Goal: Task Accomplishment & Management: Complete application form

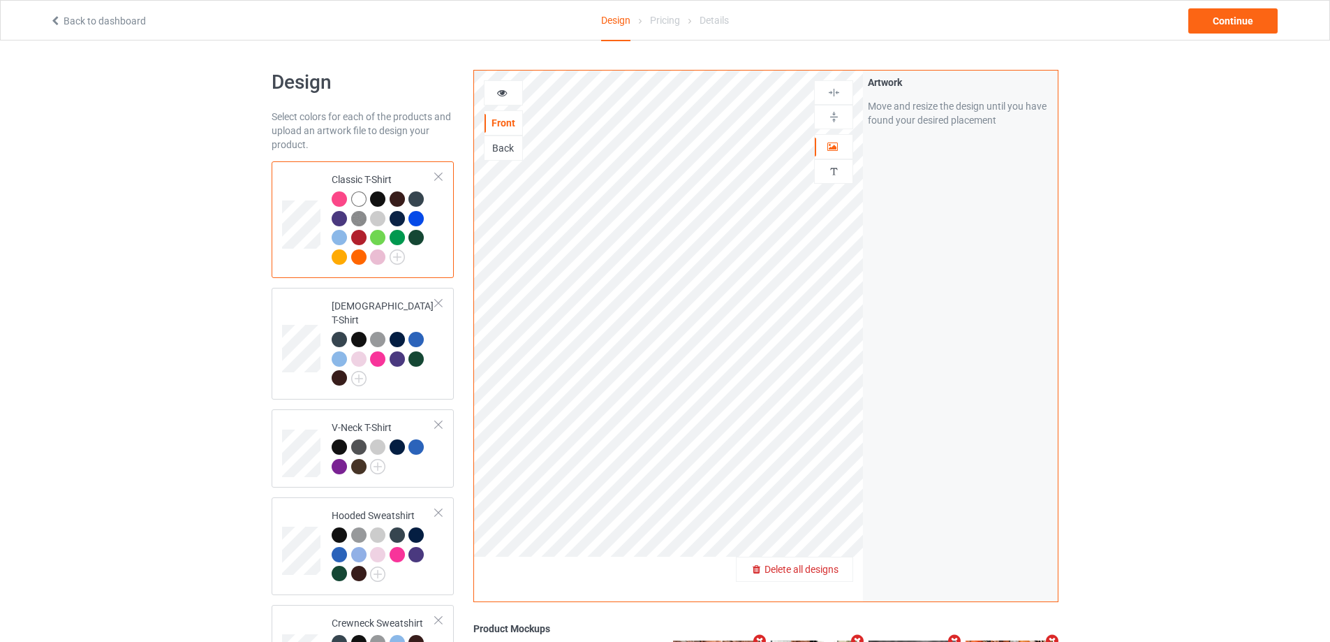
click at [832, 575] on span "Delete all designs" at bounding box center [801, 568] width 74 height 11
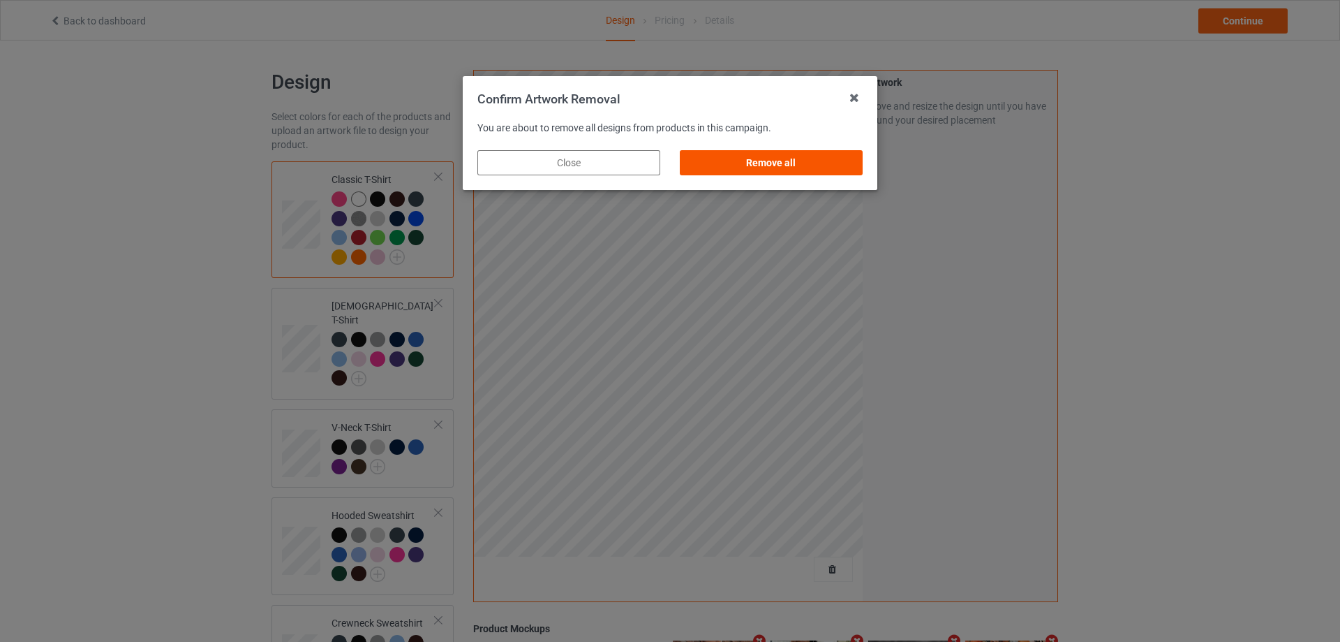
click at [794, 158] on div "Remove all" at bounding box center [771, 162] width 183 height 25
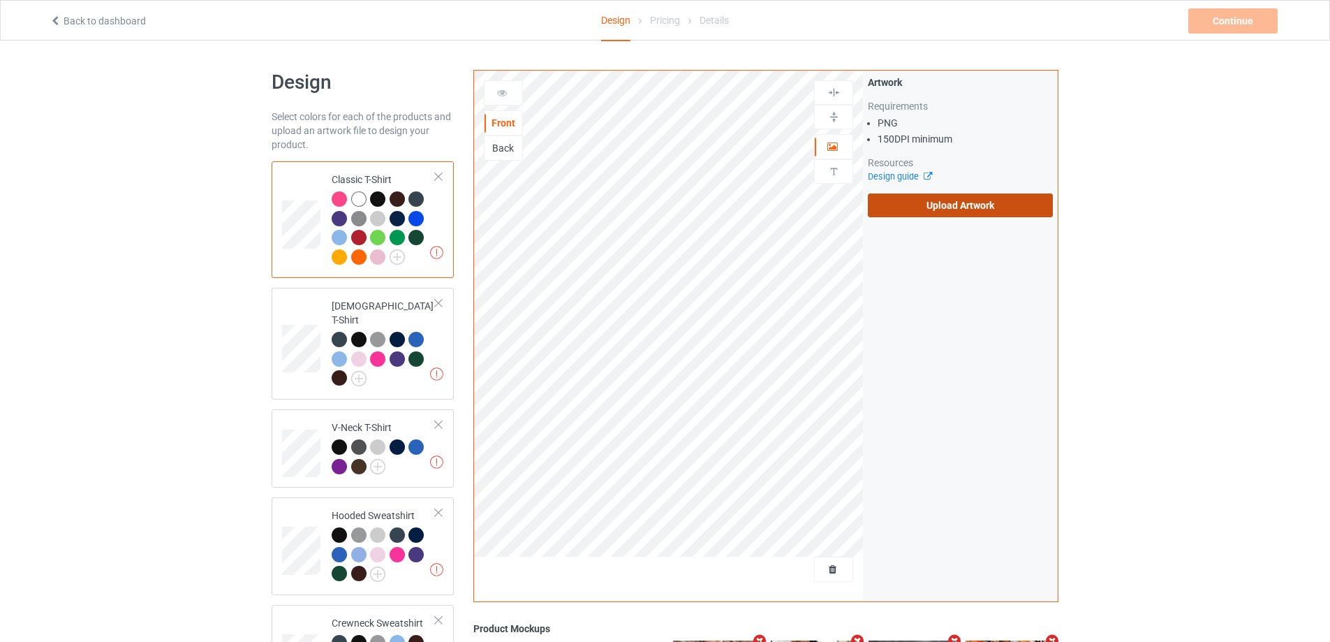
click at [968, 198] on label "Upload Artwork" at bounding box center [960, 205] width 185 height 24
click at [0, 0] on input "Upload Artwork" at bounding box center [0, 0] width 0 height 0
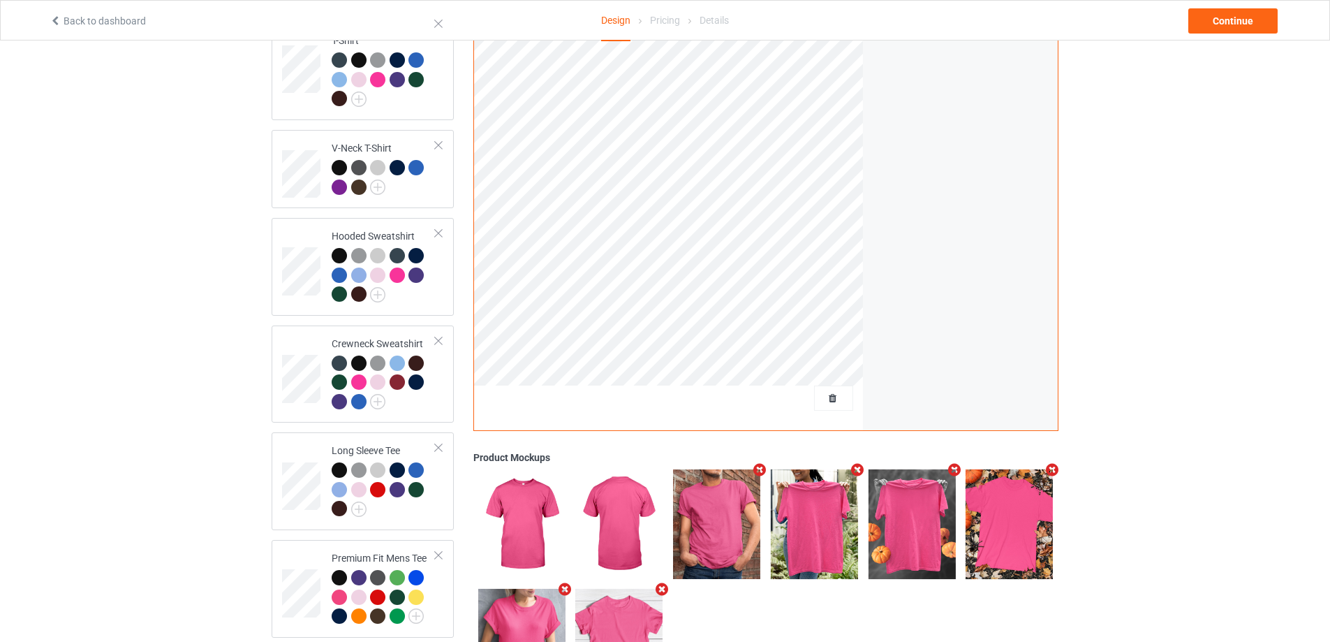
scroll to position [360, 0]
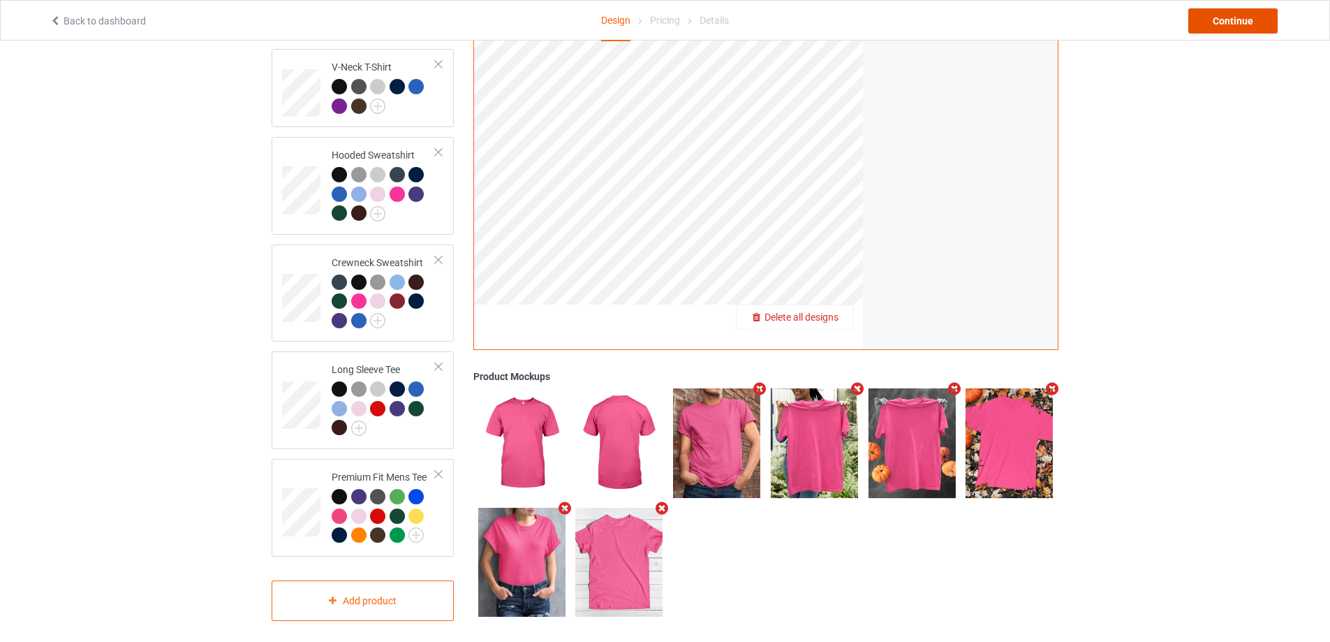
click at [1252, 27] on div "Continue" at bounding box center [1232, 20] width 89 height 25
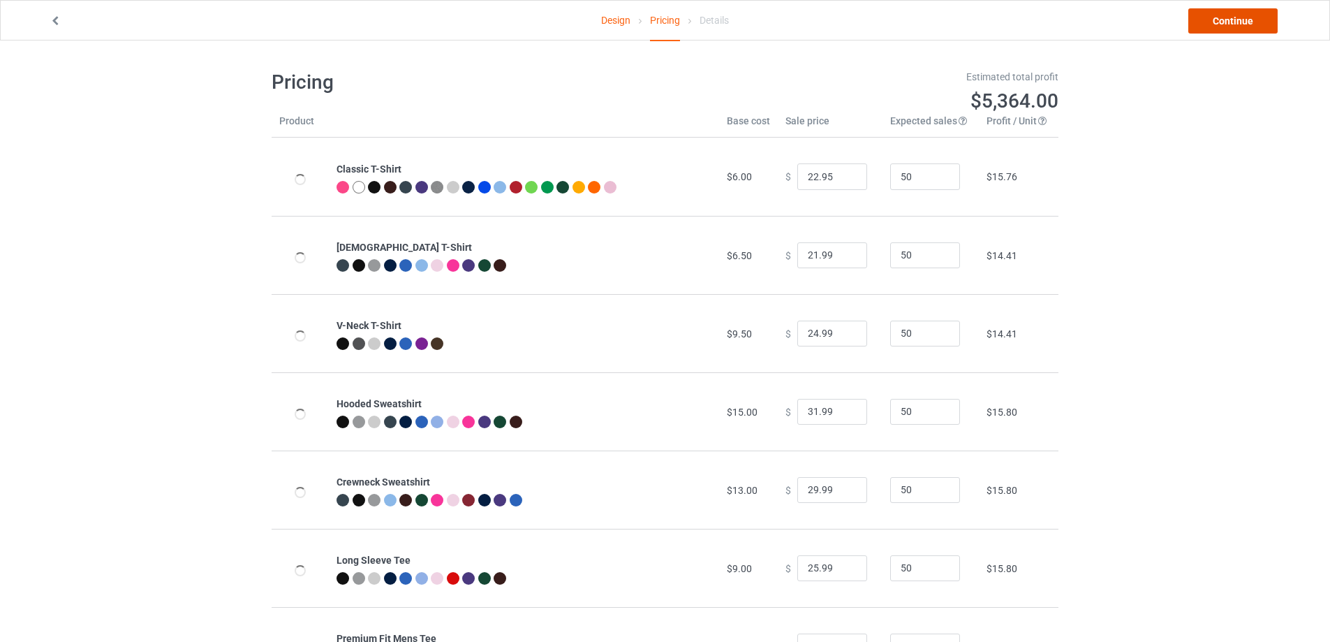
click at [1252, 27] on link "Continue" at bounding box center [1232, 20] width 89 height 25
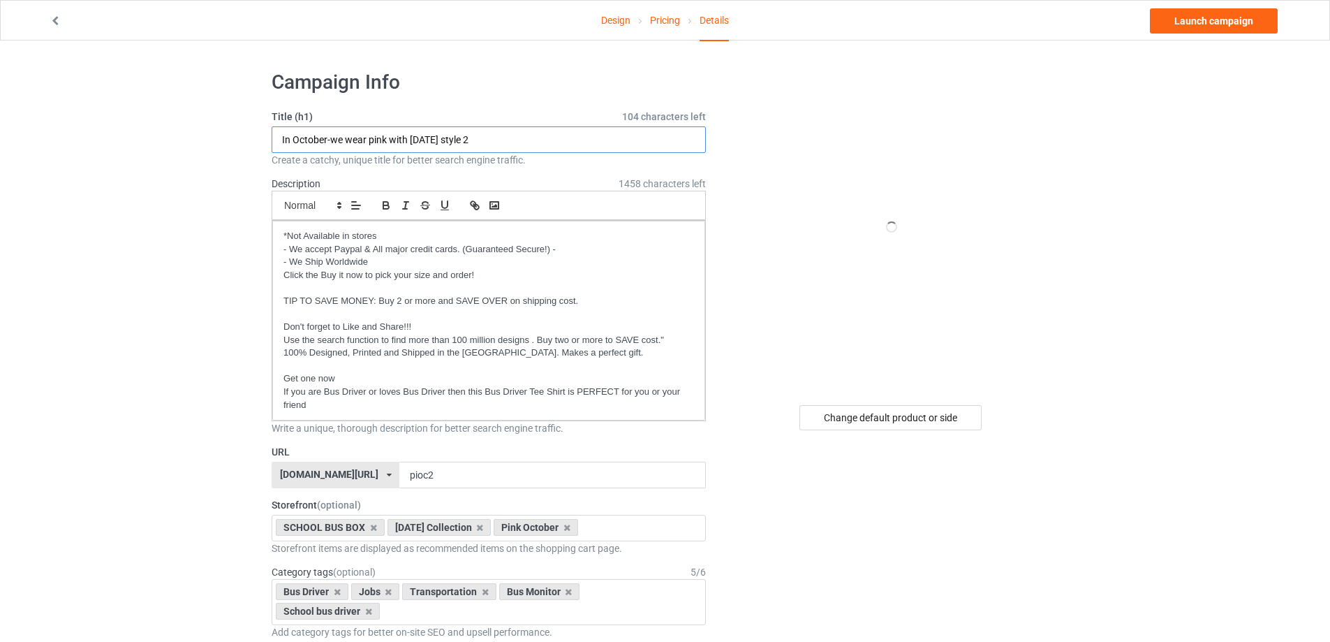
click at [420, 139] on input "In October-we wear pink with [DATE] style 2" at bounding box center [489, 139] width 434 height 27
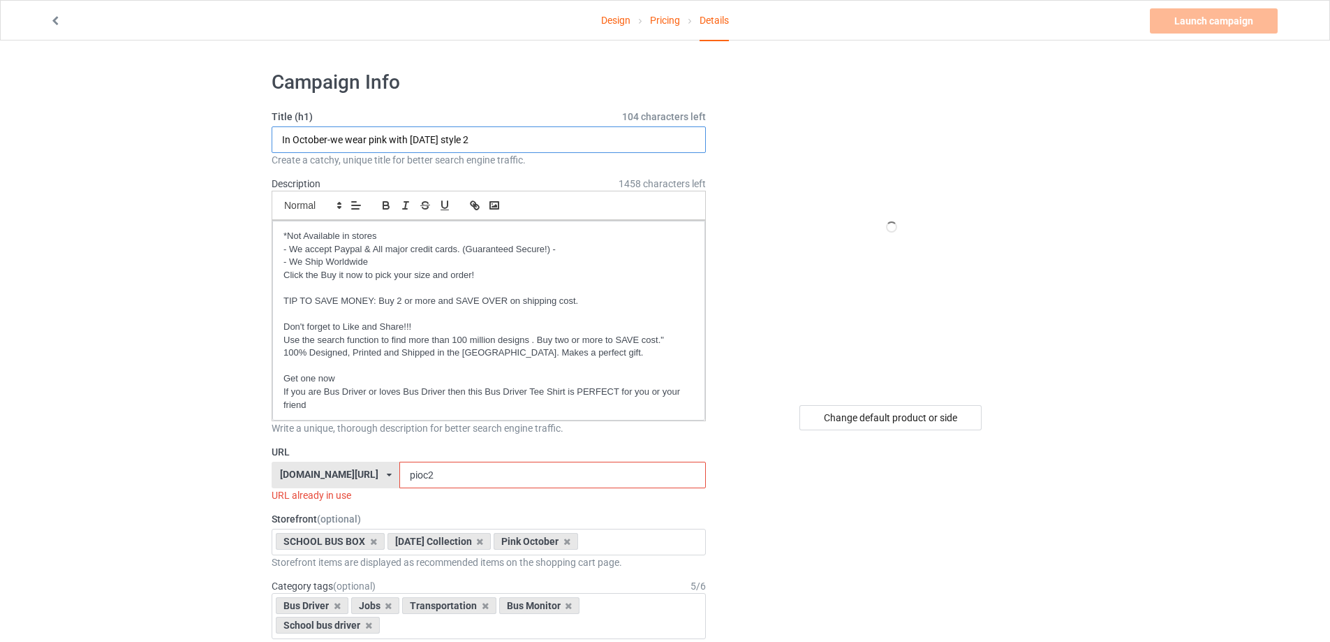
click at [424, 142] on input "In October-we wear pink with [DATE] style 2" at bounding box center [489, 139] width 434 height 27
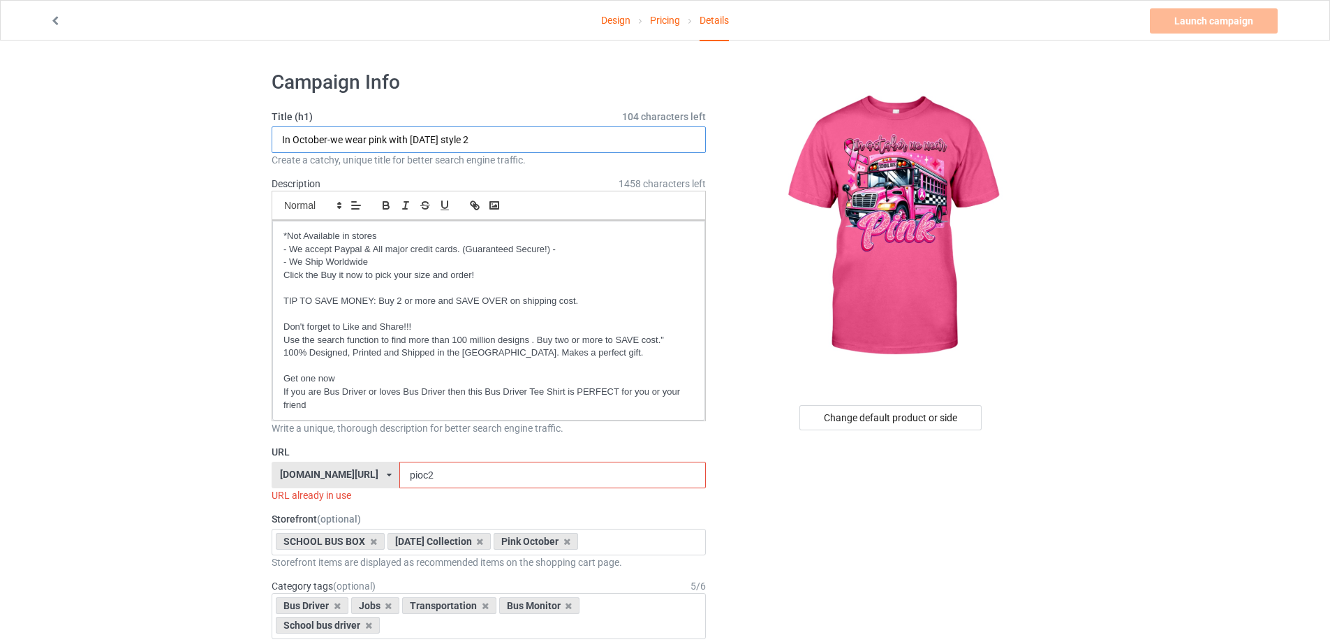
drag, startPoint x: 410, startPoint y: 138, endPoint x: 514, endPoint y: 140, distance: 103.3
click at [514, 140] on input "In October-we wear pink with [DATE] style 2" at bounding box center [489, 139] width 434 height 27
type input "In October-we wear pink"
click at [457, 475] on input "pioc2" at bounding box center [552, 474] width 306 height 27
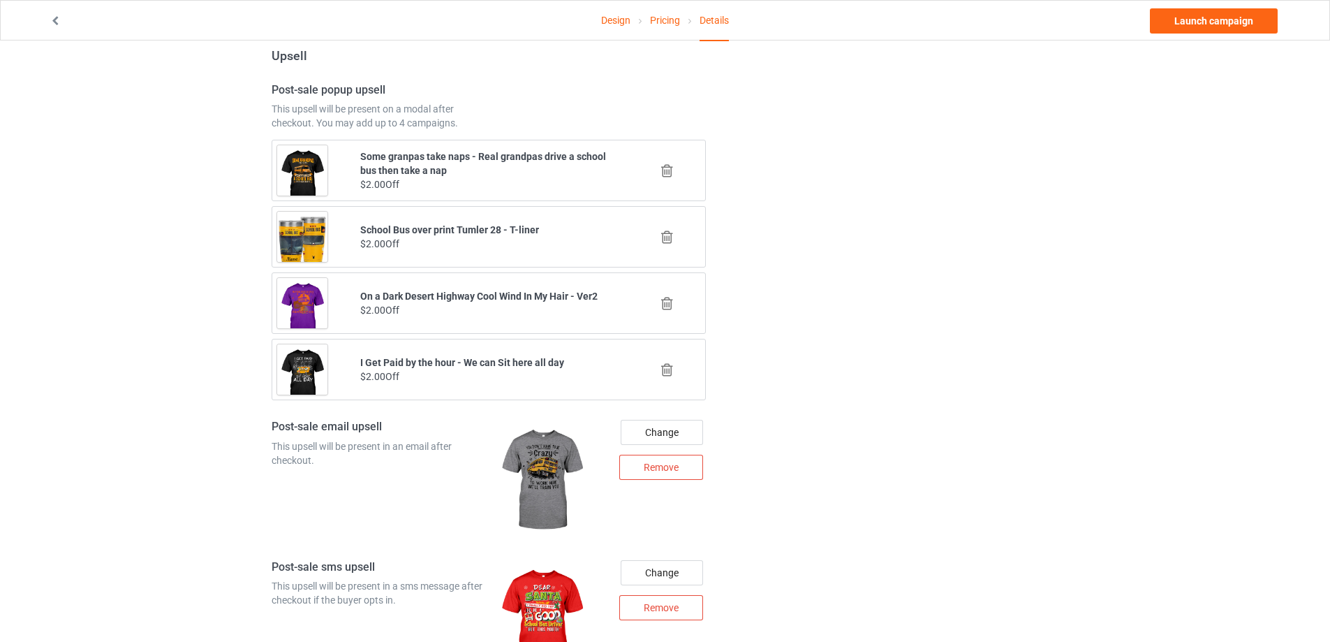
scroll to position [977, 0]
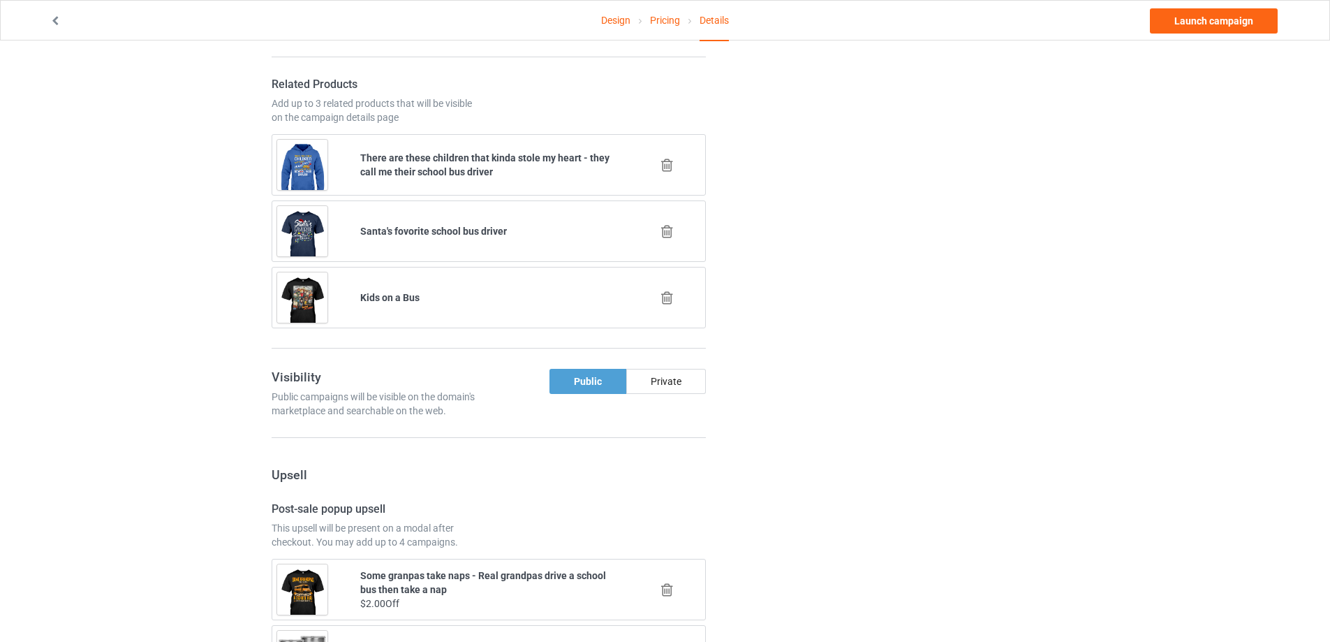
type input "pioc5b"
click at [672, 168] on icon at bounding box center [666, 165] width 17 height 15
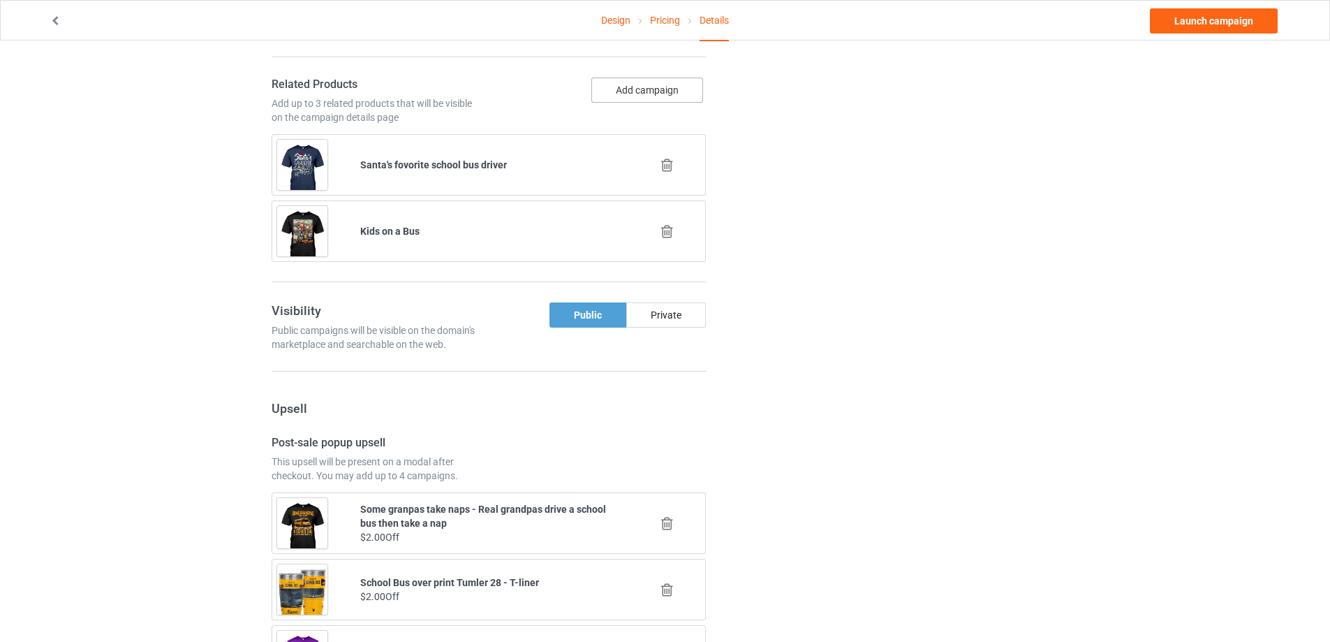
click at [633, 85] on button "Add campaign" at bounding box center [647, 89] width 112 height 25
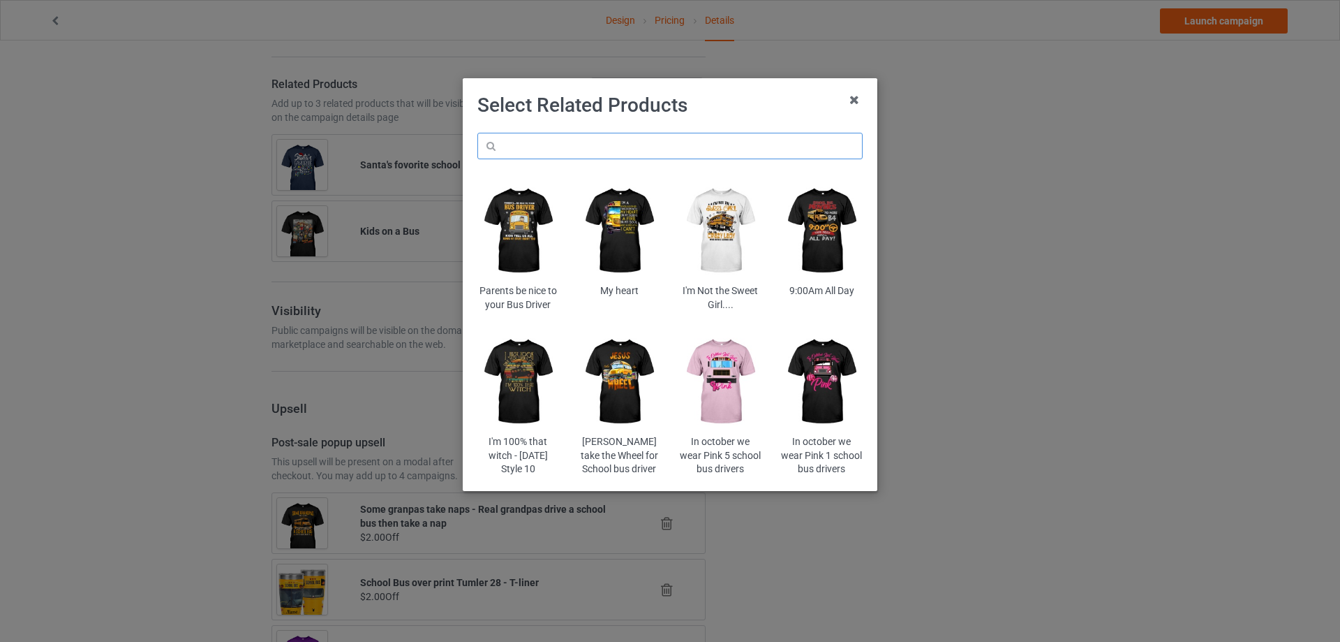
click at [574, 143] on input "text" at bounding box center [669, 146] width 385 height 27
paste input "sca6"
type input "sca6"
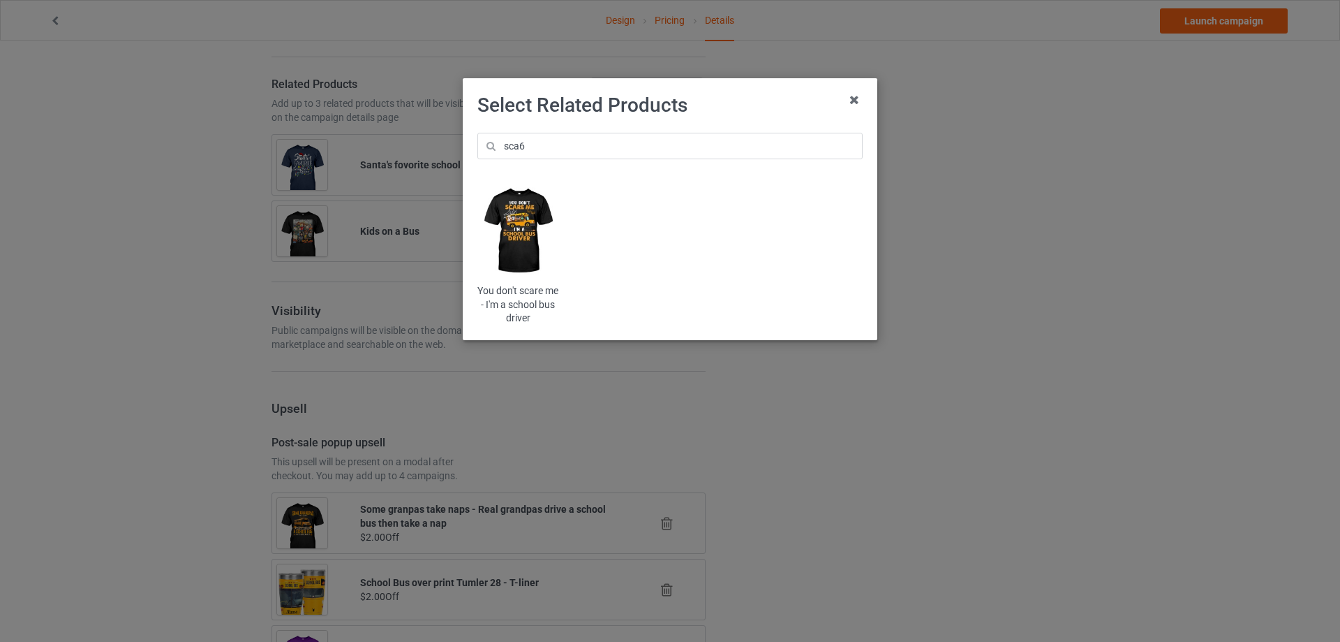
click at [523, 230] on img at bounding box center [518, 231] width 82 height 102
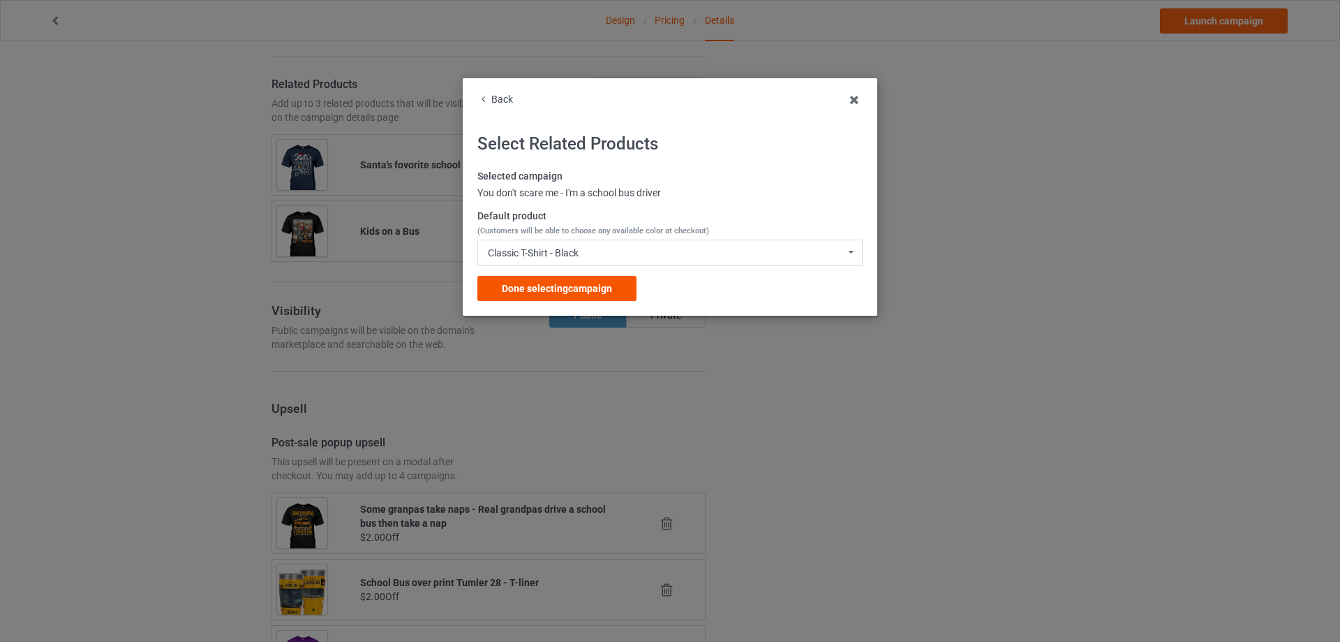
click at [532, 287] on span "Done selecting campaign" at bounding box center [557, 288] width 110 height 11
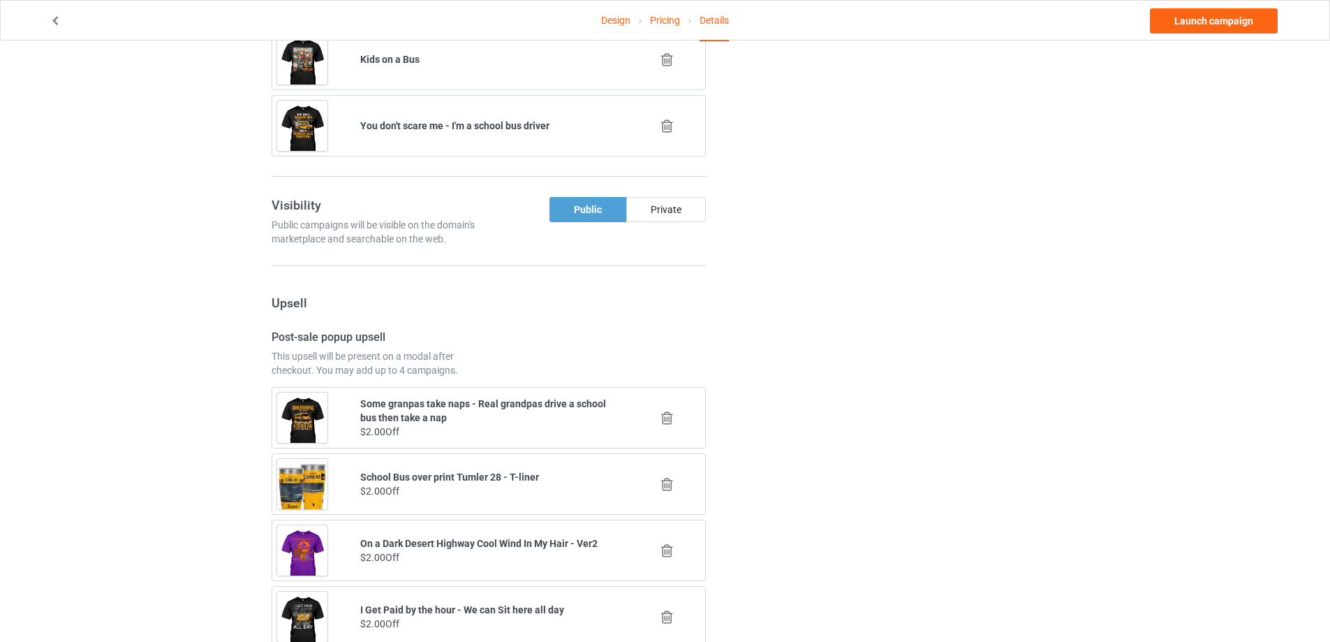
scroll to position [1289, 0]
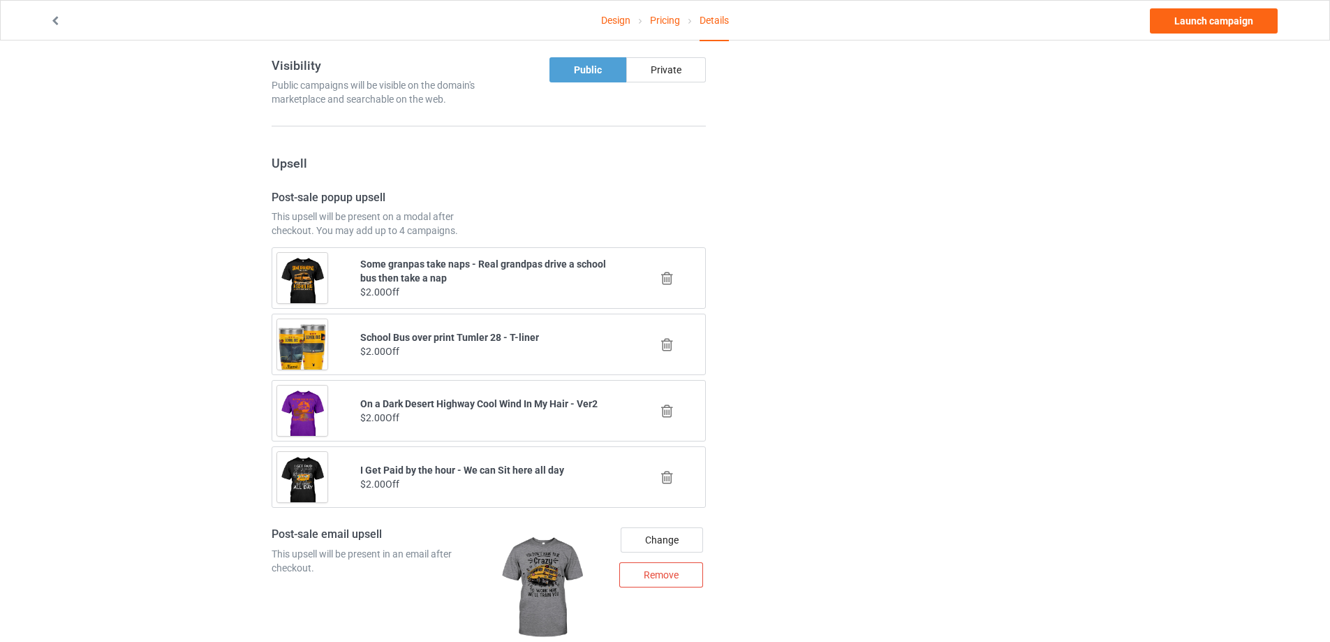
click at [670, 346] on icon at bounding box center [666, 344] width 17 height 15
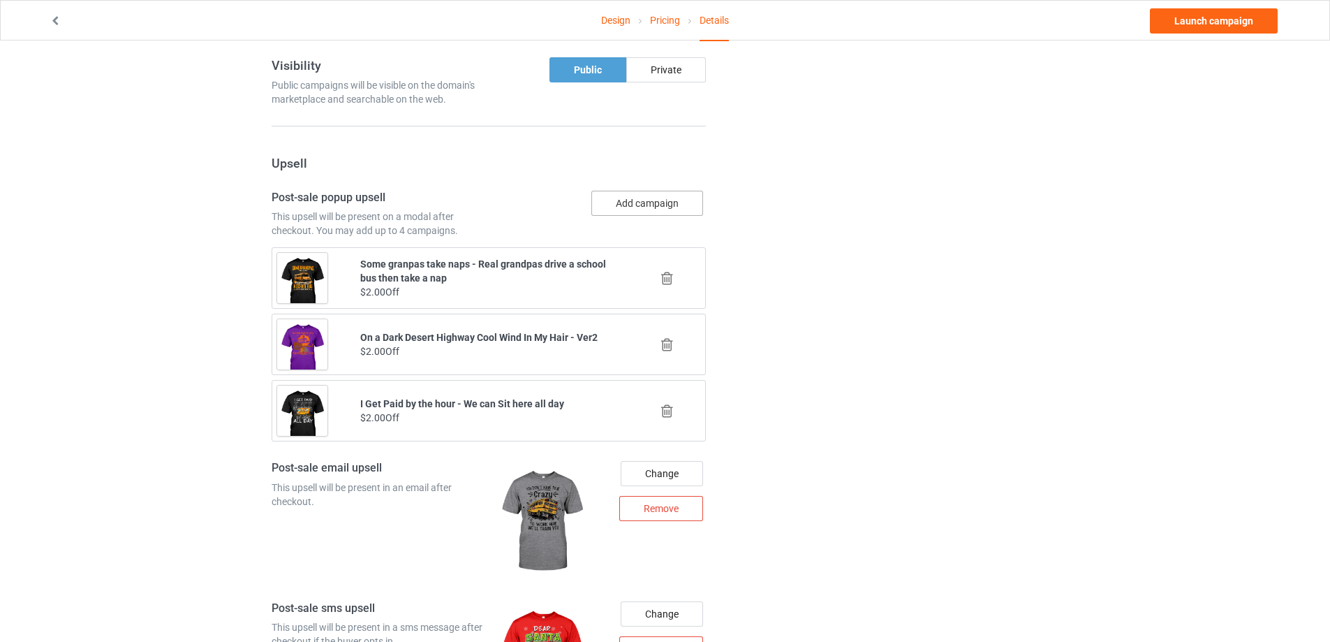
click at [629, 209] on button "Add campaign" at bounding box center [647, 203] width 112 height 25
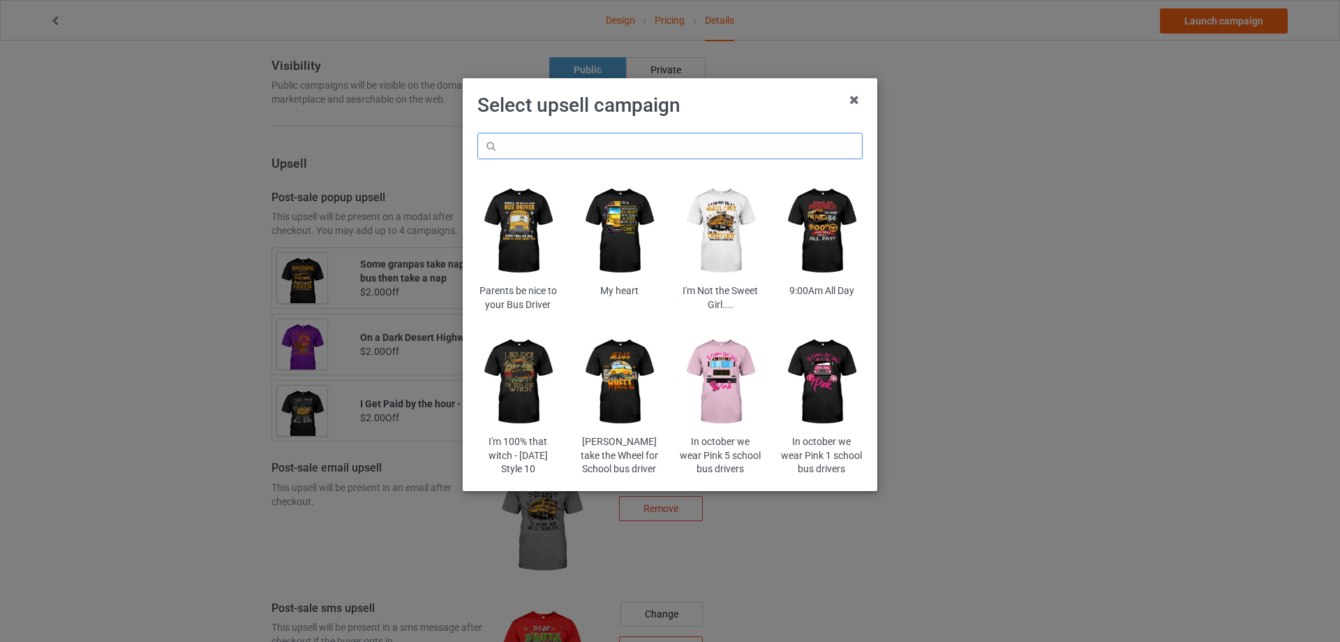
click at [639, 141] on input "text" at bounding box center [669, 146] width 385 height 27
paste input "bocrew"
type input "bocrew"
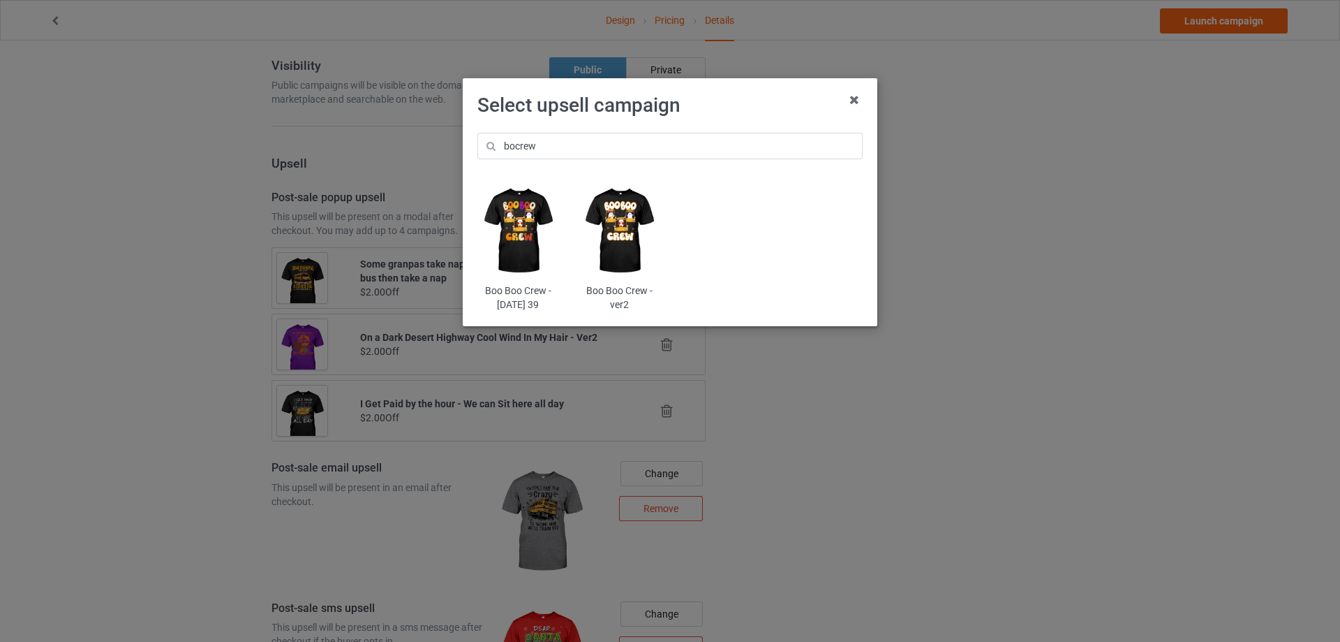
click at [620, 220] on img at bounding box center [620, 231] width 82 height 102
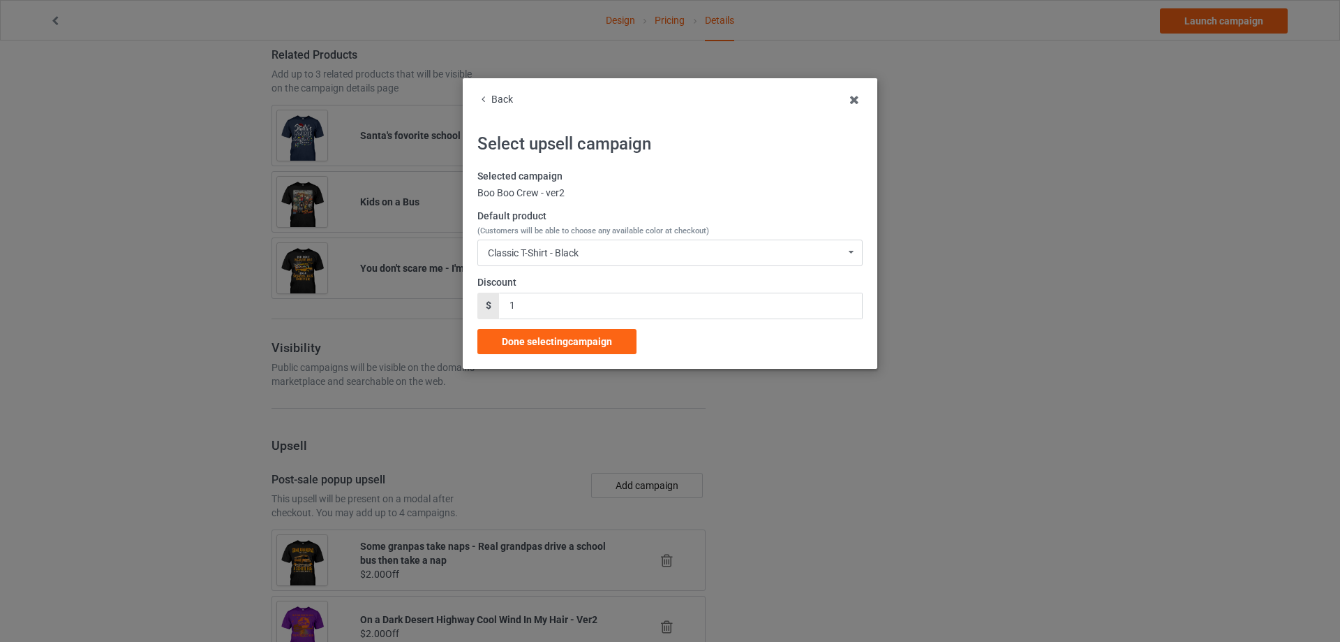
scroll to position [1289, 0]
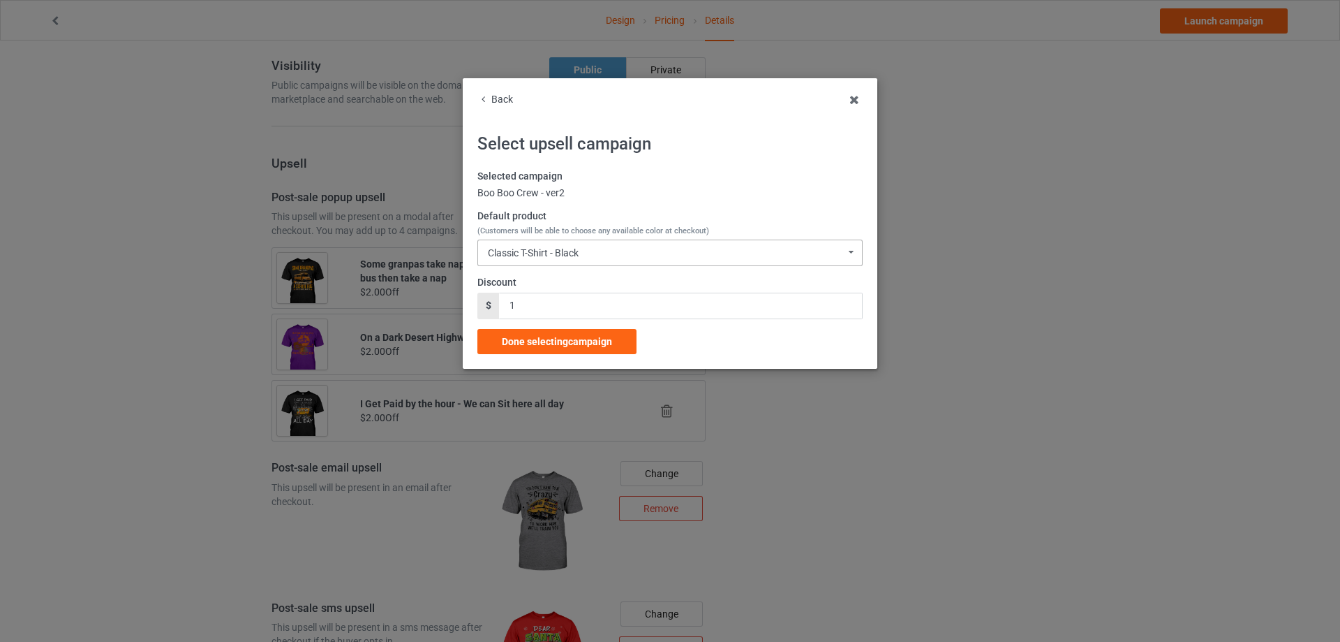
click at [554, 258] on div "Classic T-Shirt - Black" at bounding box center [533, 253] width 91 height 10
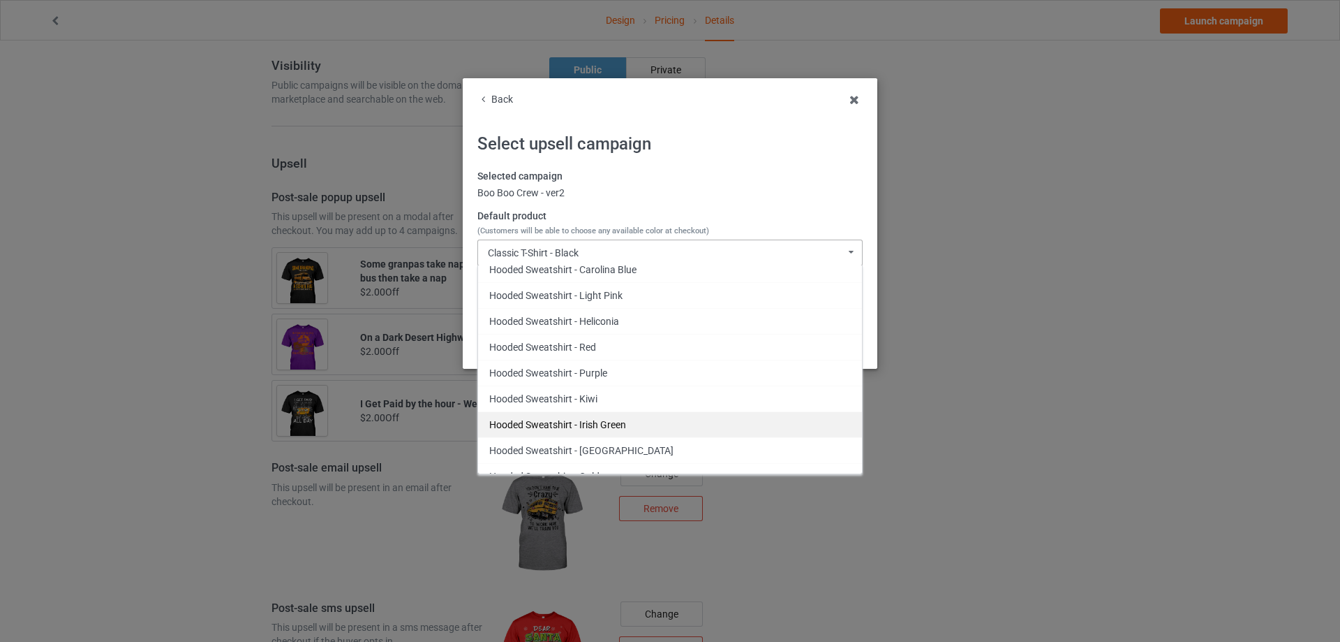
scroll to position [1396, 0]
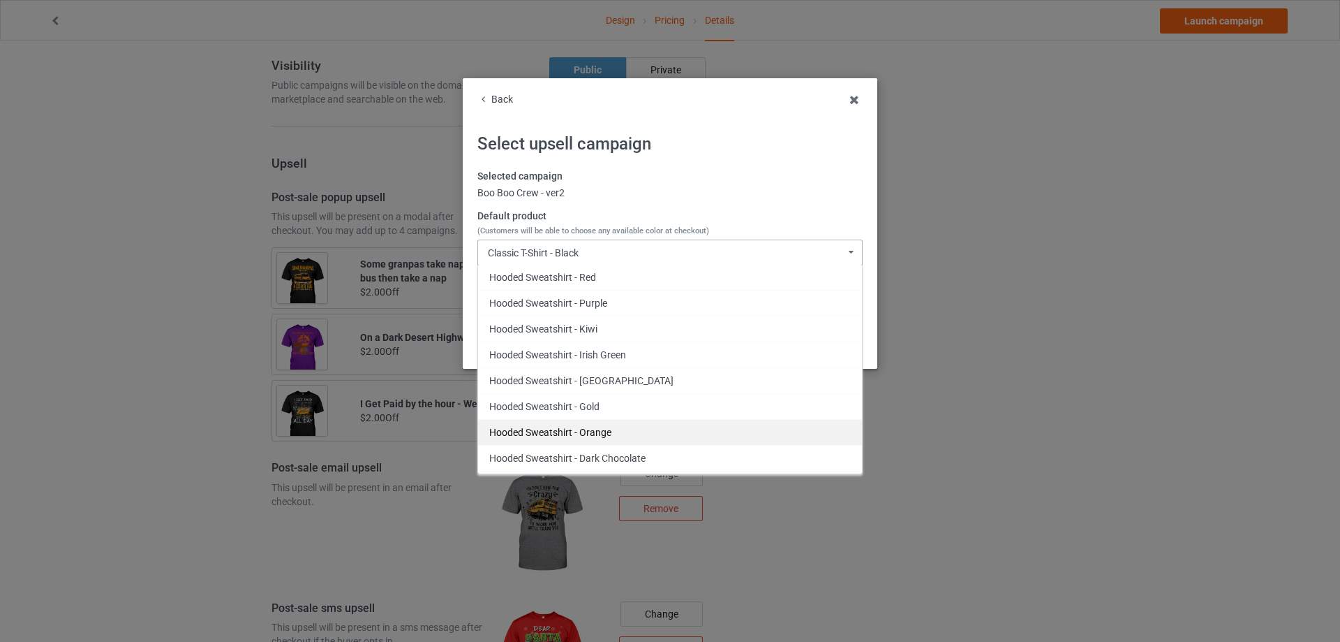
click at [636, 438] on div "Hooded Sweatshirt - Orange" at bounding box center [670, 432] width 384 height 26
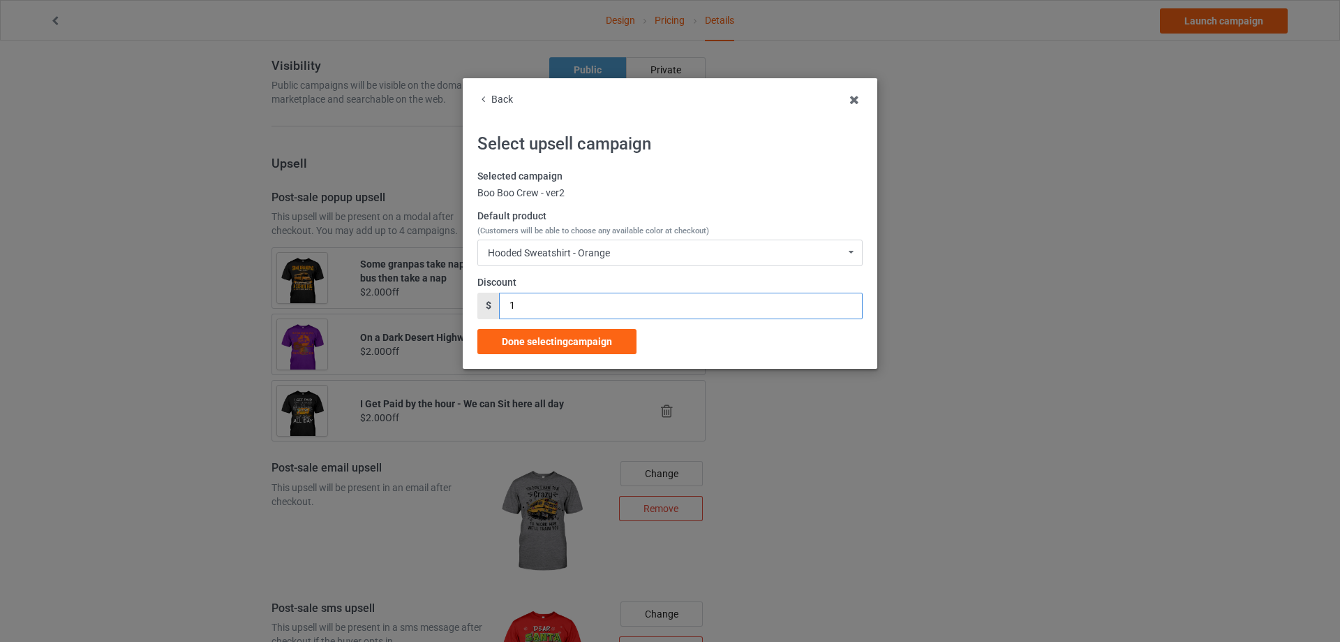
drag, startPoint x: 551, startPoint y: 315, endPoint x: 540, endPoint y: 327, distance: 16.8
click at [500, 317] on input "1" at bounding box center [680, 306] width 363 height 27
type input "2"
click at [542, 336] on span "Done selecting campaign" at bounding box center [557, 341] width 110 height 11
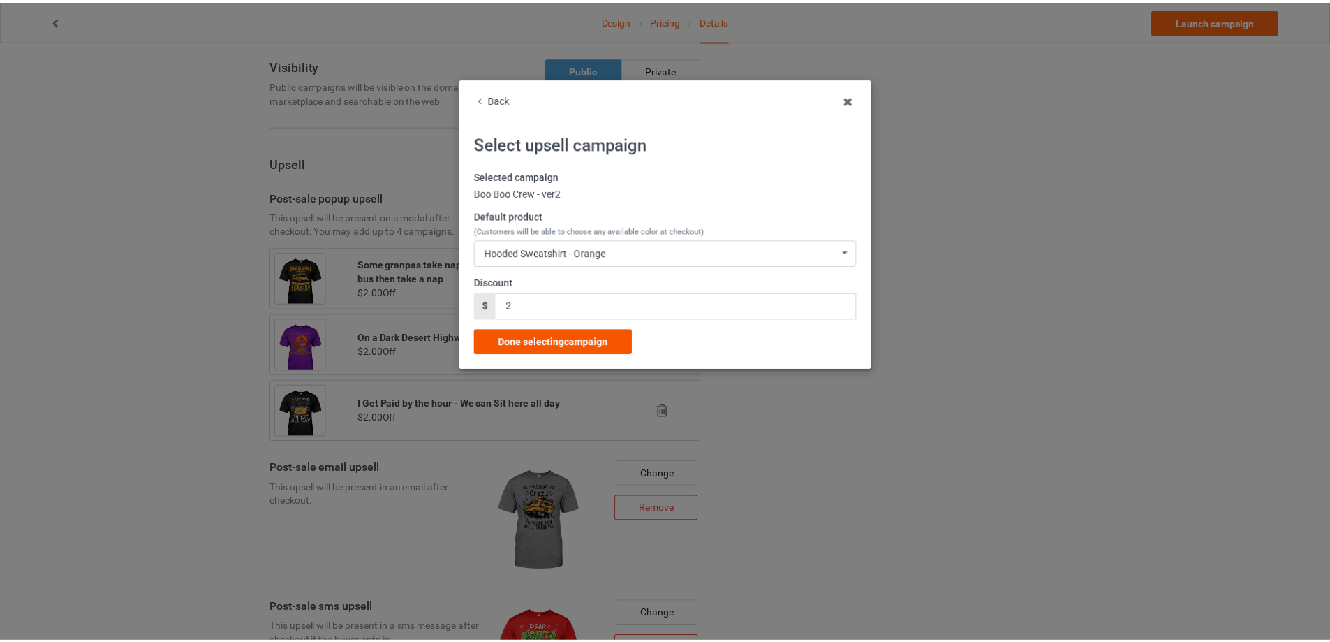
scroll to position [940, 0]
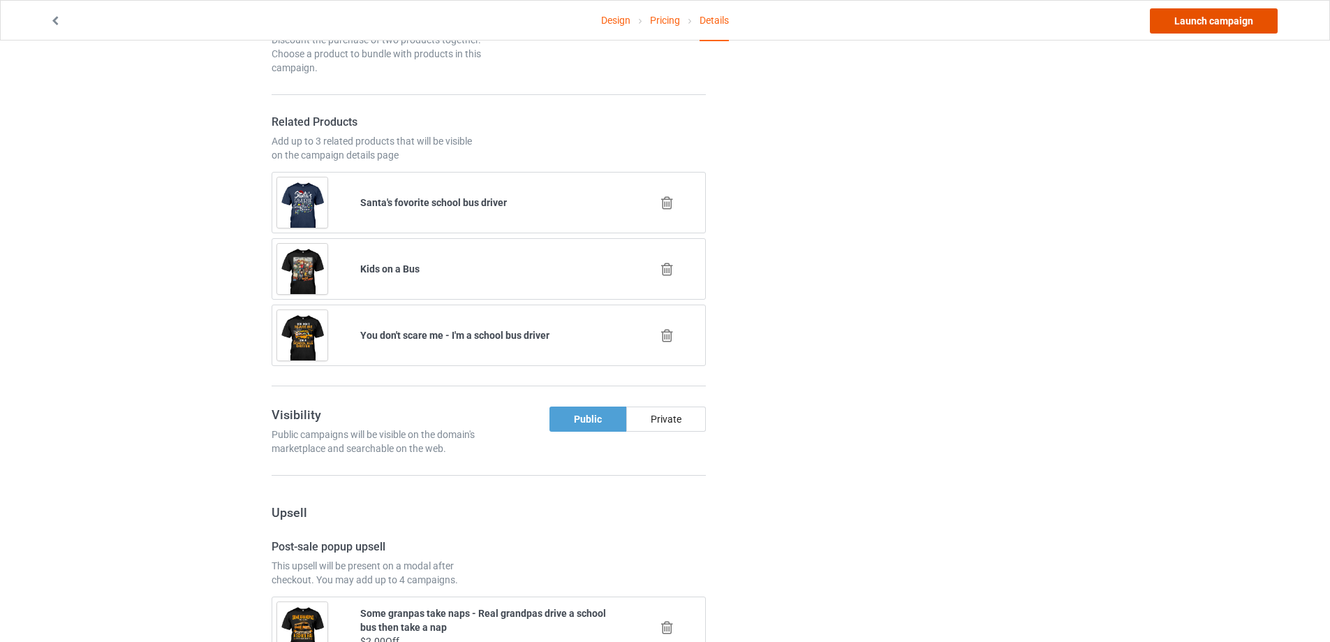
click at [1173, 15] on link "Launch campaign" at bounding box center [1214, 20] width 128 height 25
